Goal: Transaction & Acquisition: Subscribe to service/newsletter

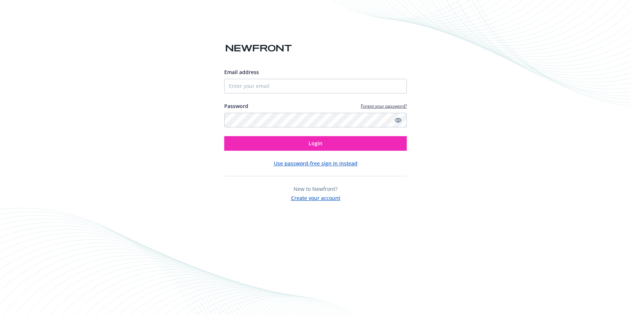
click at [325, 198] on button "Create your account" at bounding box center [315, 197] width 49 height 9
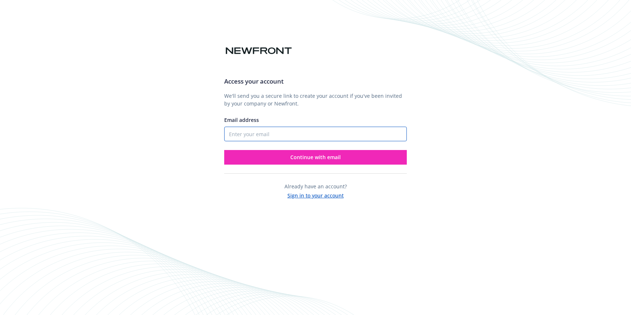
click at [260, 136] on input "Email address" at bounding box center [315, 134] width 183 height 15
type input "[PERSON_NAME][EMAIL_ADDRESS][DOMAIN_NAME]"
click at [224, 150] on button "Continue with email" at bounding box center [315, 157] width 183 height 15
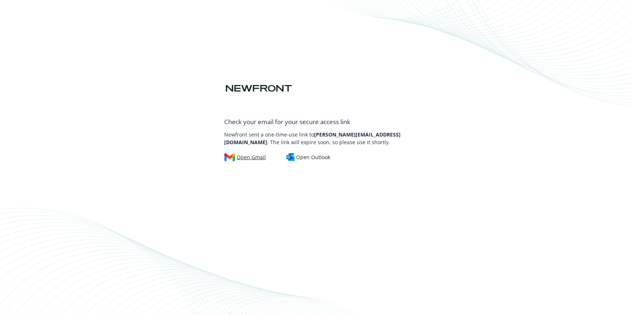
click at [237, 160] on div "Open Gmail" at bounding box center [245, 157] width 42 height 8
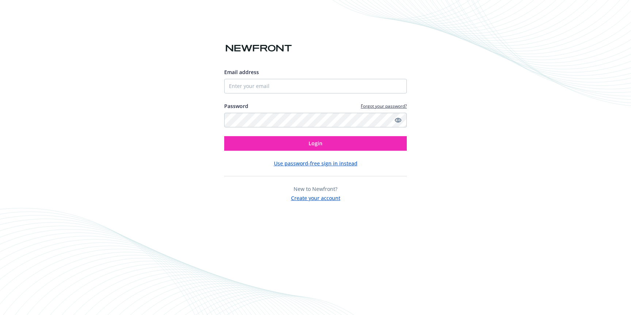
drag, startPoint x: 320, startPoint y: 161, endPoint x: 316, endPoint y: 158, distance: 5.0
click at [320, 161] on button "Use password-free sign in instead" at bounding box center [316, 164] width 84 height 8
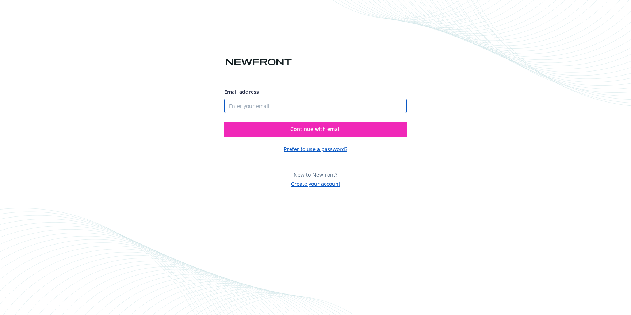
click at [268, 112] on input "Email address" at bounding box center [315, 106] width 183 height 15
type input "[PERSON_NAME][EMAIL_ADDRESS][DOMAIN_NAME]"
click at [224, 122] on button "Continue with email" at bounding box center [315, 129] width 183 height 15
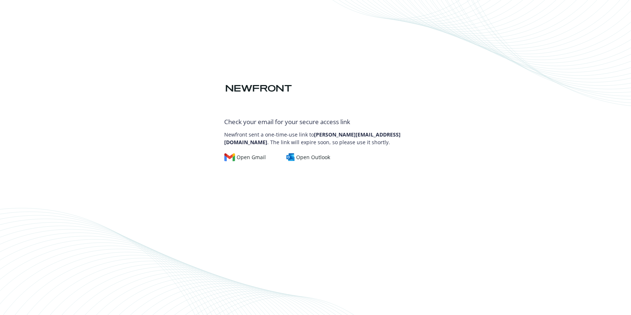
click at [338, 95] on div "Check your email for your secure access link Newfront sent a one-time-use link …" at bounding box center [315, 110] width 183 height 103
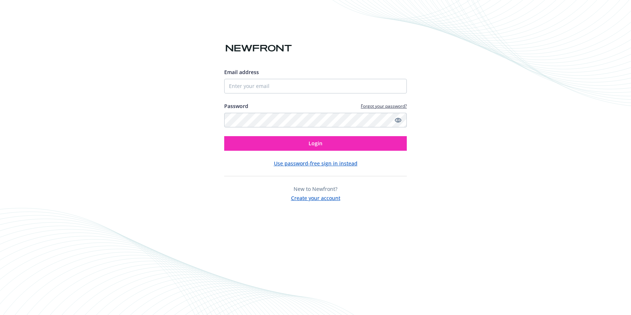
click at [259, 49] on img at bounding box center [258, 48] width 69 height 13
click at [262, 44] on img at bounding box center [258, 48] width 69 height 13
